Goal: Navigation & Orientation: Find specific page/section

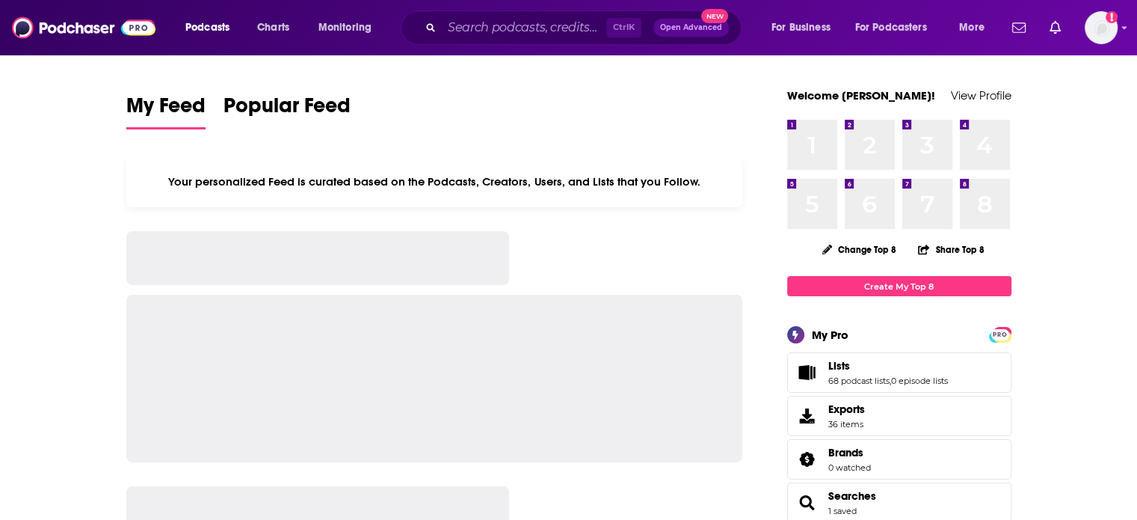
click at [185, 31] on span "Podcasts" at bounding box center [207, 27] width 44 height 21
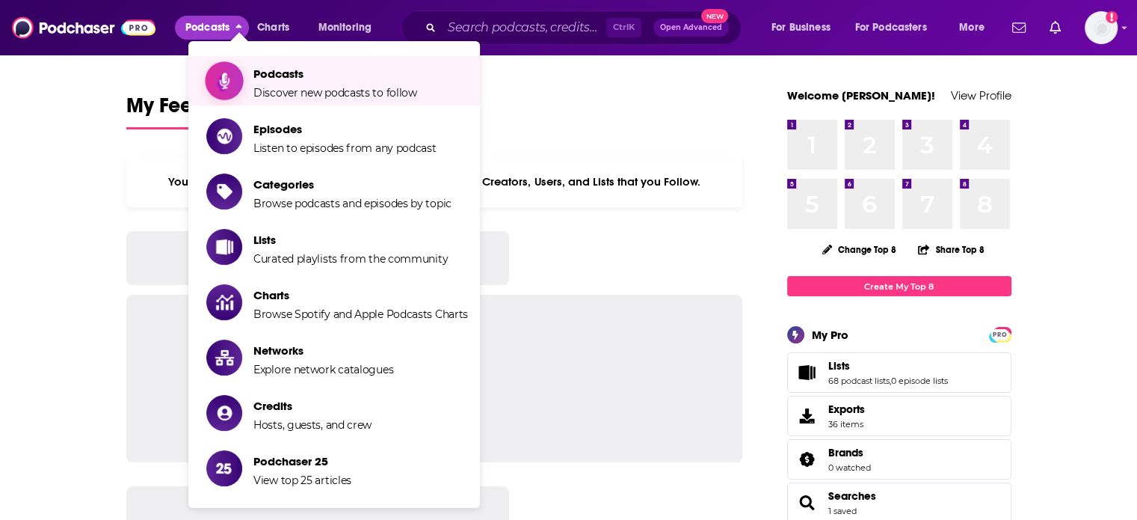
click at [209, 68] on span "Show item sub-menu" at bounding box center [224, 80] width 115 height 115
